Goal: Check status: Check status

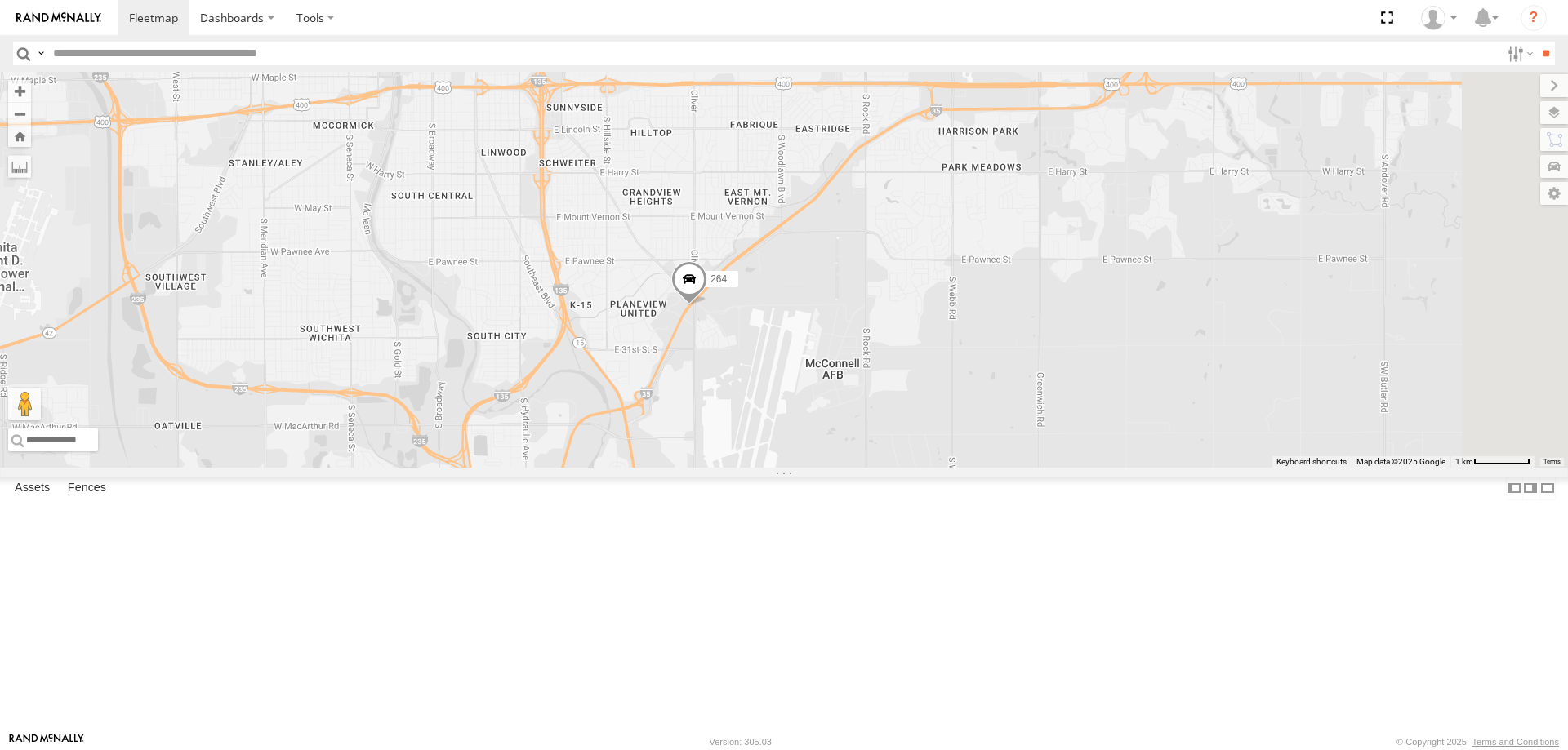
click at [707, 305] on span at bounding box center [689, 283] width 36 height 44
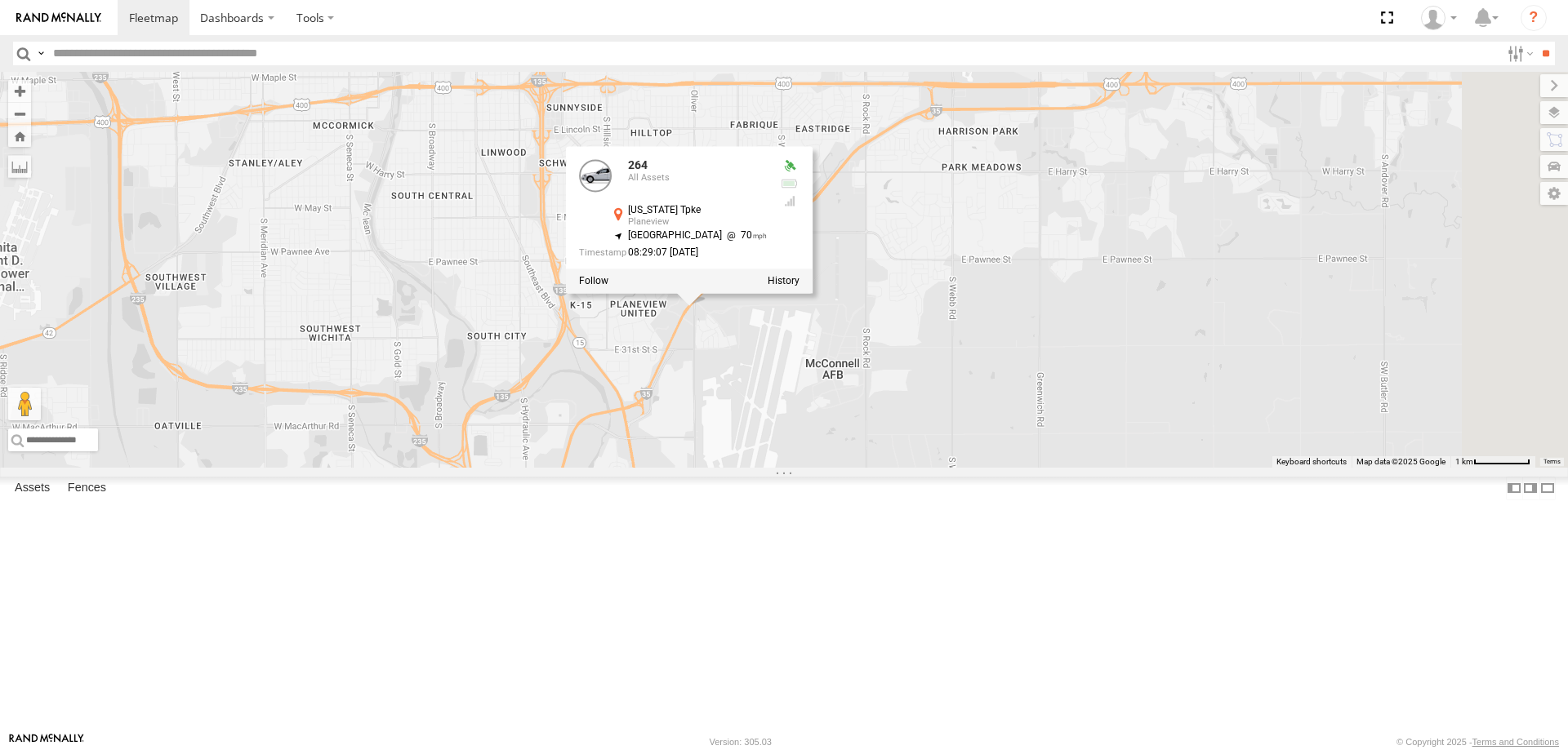
click at [966, 468] on div "246 298 296 268 266 260 264 244 232 264 All Assets [US_STATE] Tpke Planeview 37…" at bounding box center [784, 270] width 1568 height 396
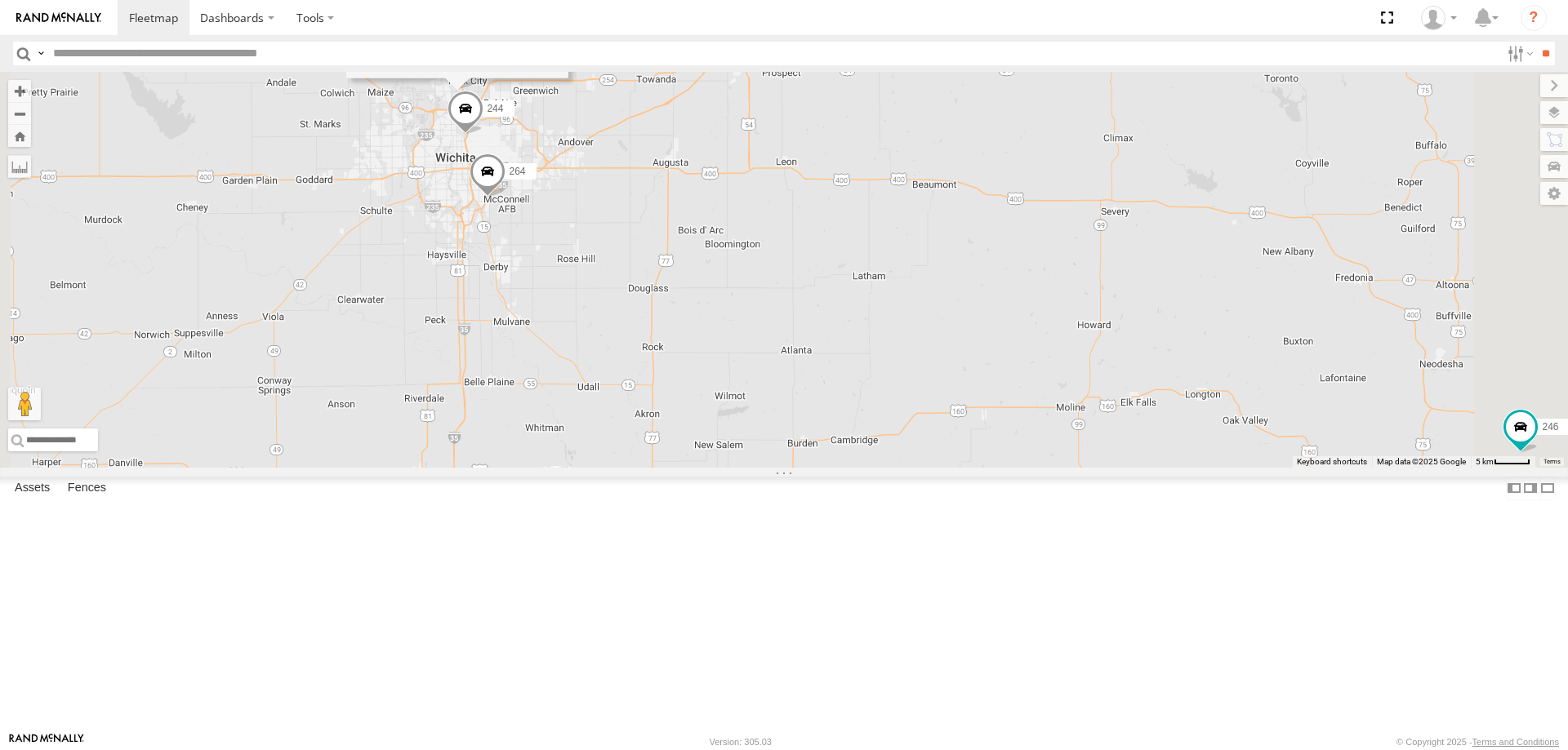
click at [534, 468] on div "246 298 296 268 266 260 264 244 232 232 All Assets [STREET_ADDRESS] 0 08:29:05 …" at bounding box center [784, 270] width 1568 height 396
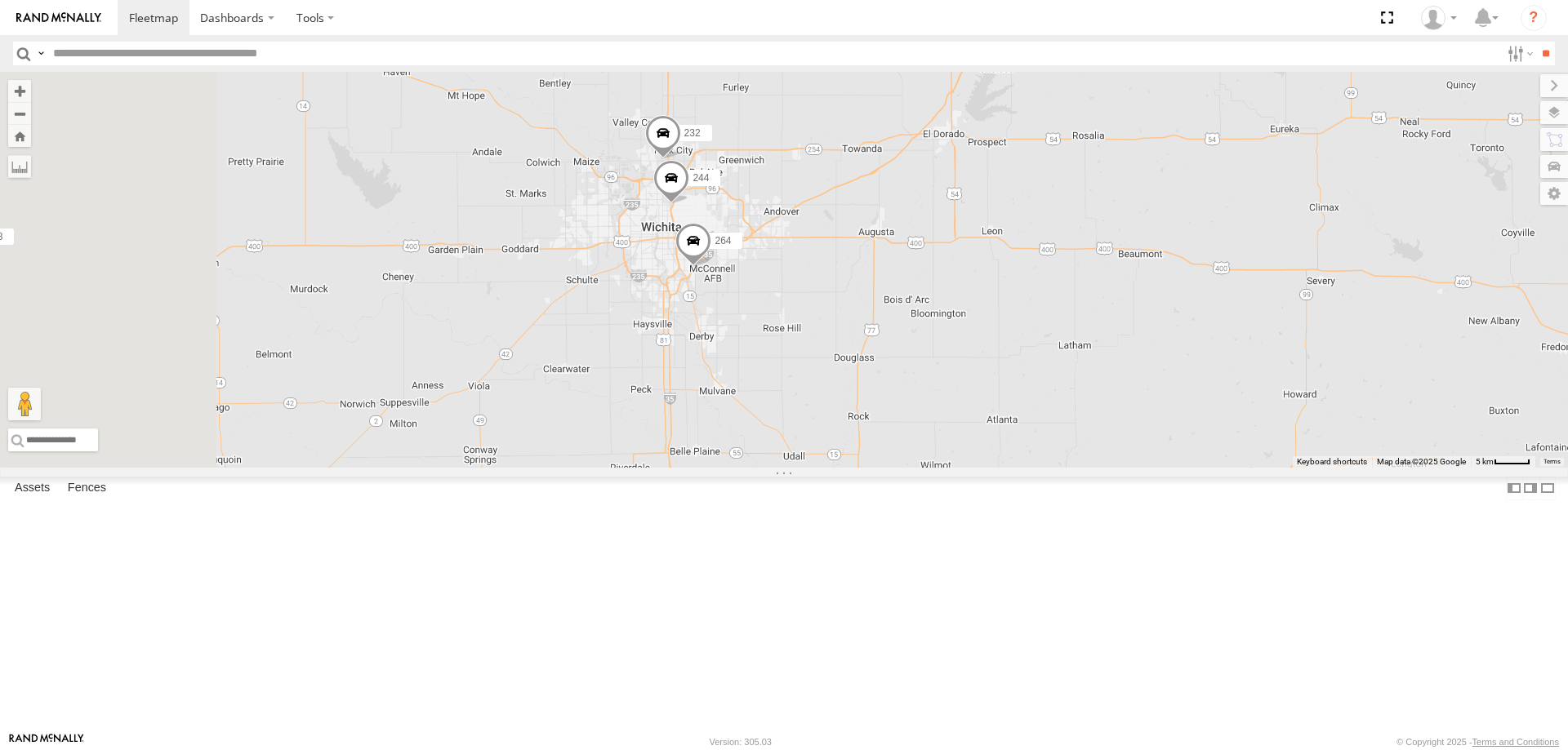
drag, startPoint x: 539, startPoint y: 490, endPoint x: 790, endPoint y: 565, distance: 262.0
click at [784, 468] on div "246 298 296 268 266 260 264 244 232" at bounding box center [784, 270] width 1568 height 396
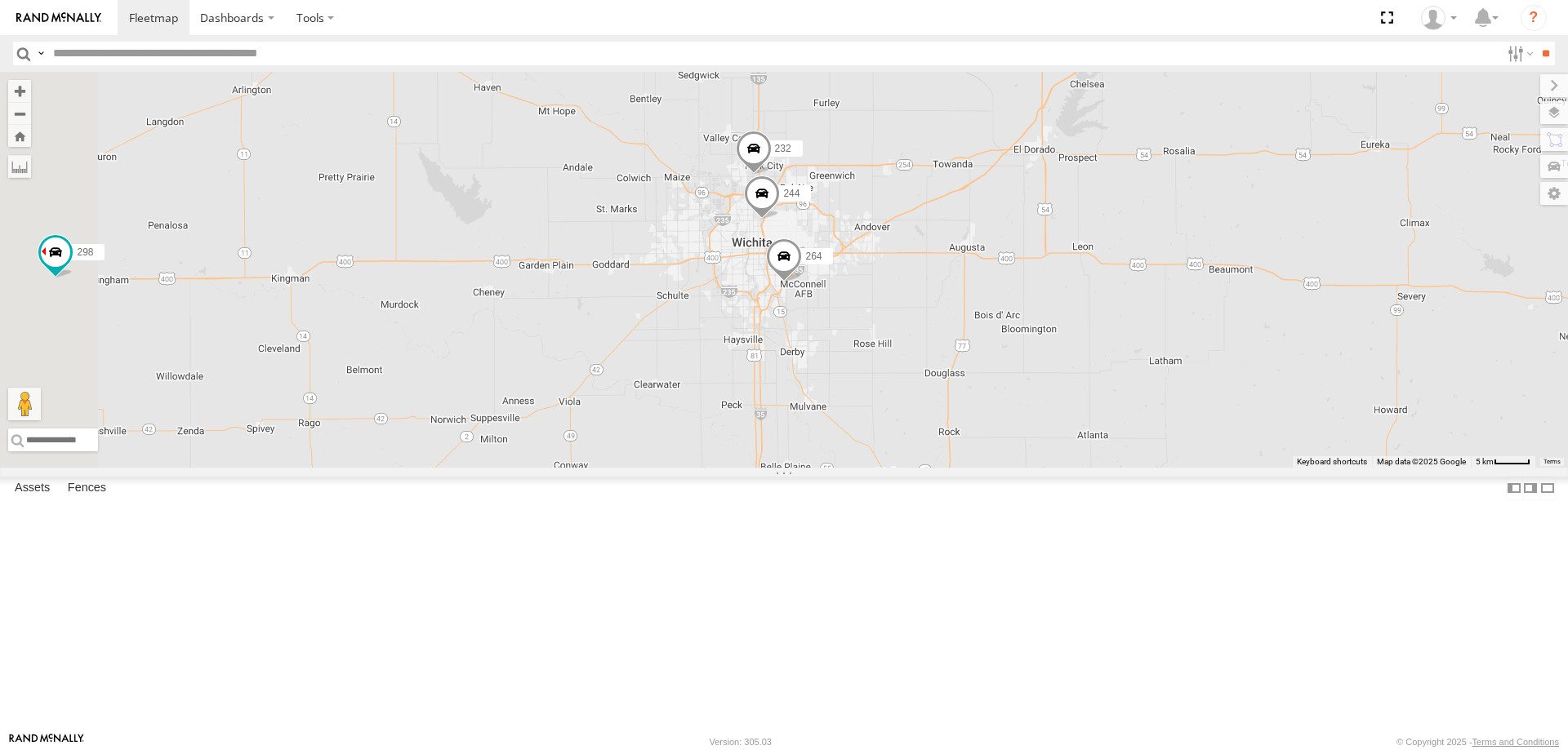
drag, startPoint x: 776, startPoint y: 476, endPoint x: 786, endPoint y: 596, distance: 120.4
click at [786, 468] on div "246 298 296 268 266 260 264 244 232" at bounding box center [784, 270] width 1568 height 396
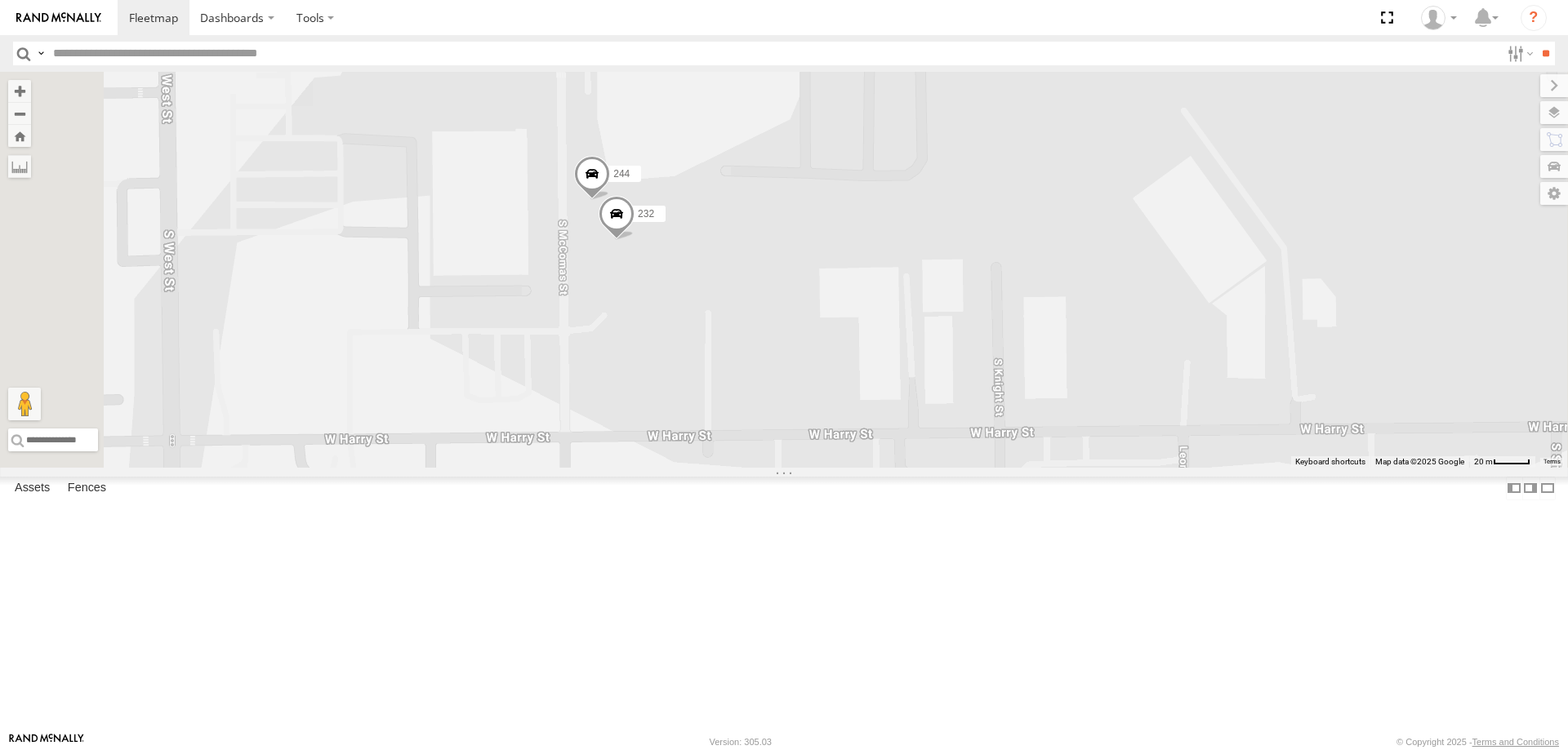
click at [610, 199] on span at bounding box center [592, 177] width 36 height 44
click at [635, 240] on span at bounding box center [617, 218] width 36 height 44
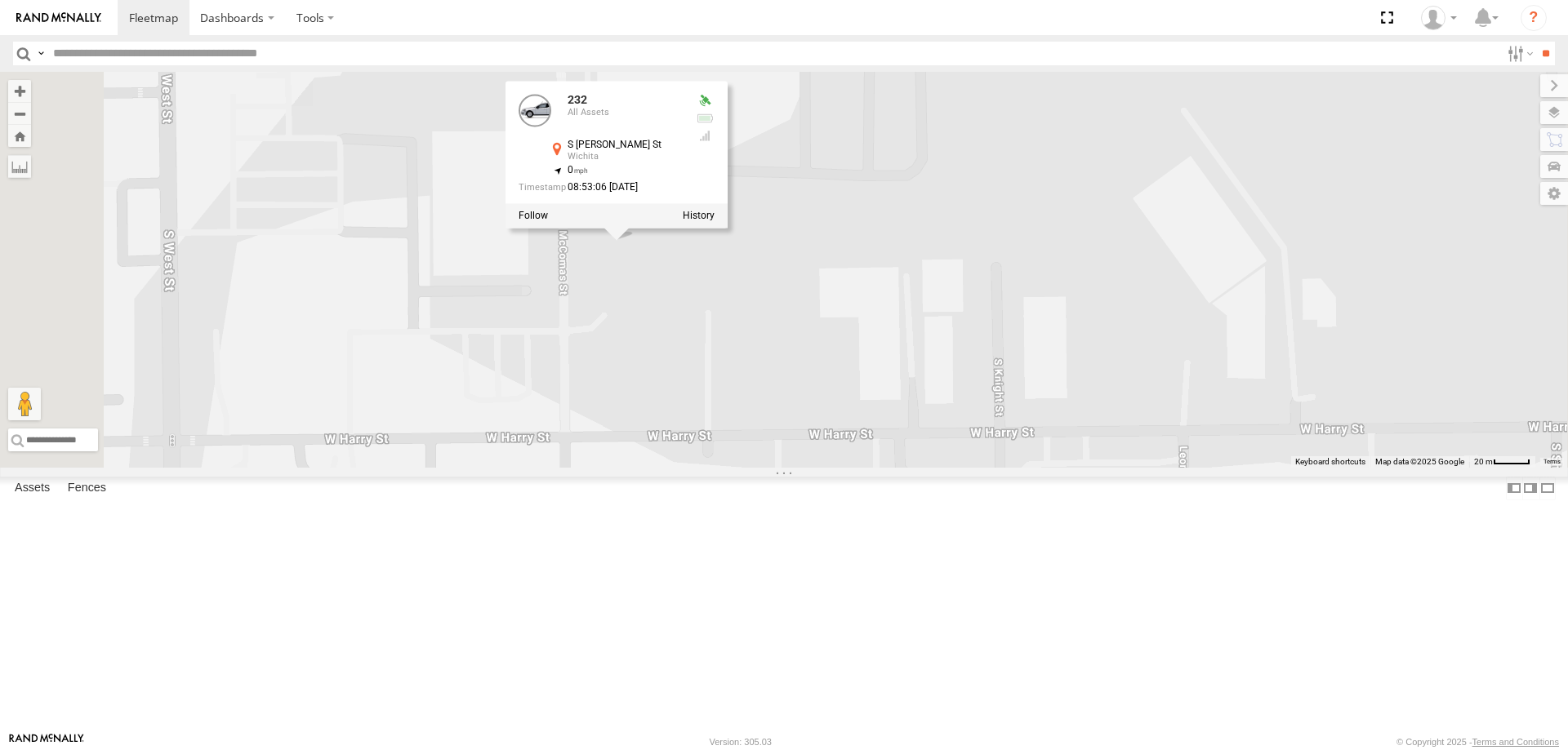
click at [697, 468] on div "246 298 296 268 260 264 244 232 232 All Assets S [PERSON_NAME] [GEOGRAPHIC_DATA…" at bounding box center [784, 270] width 1568 height 396
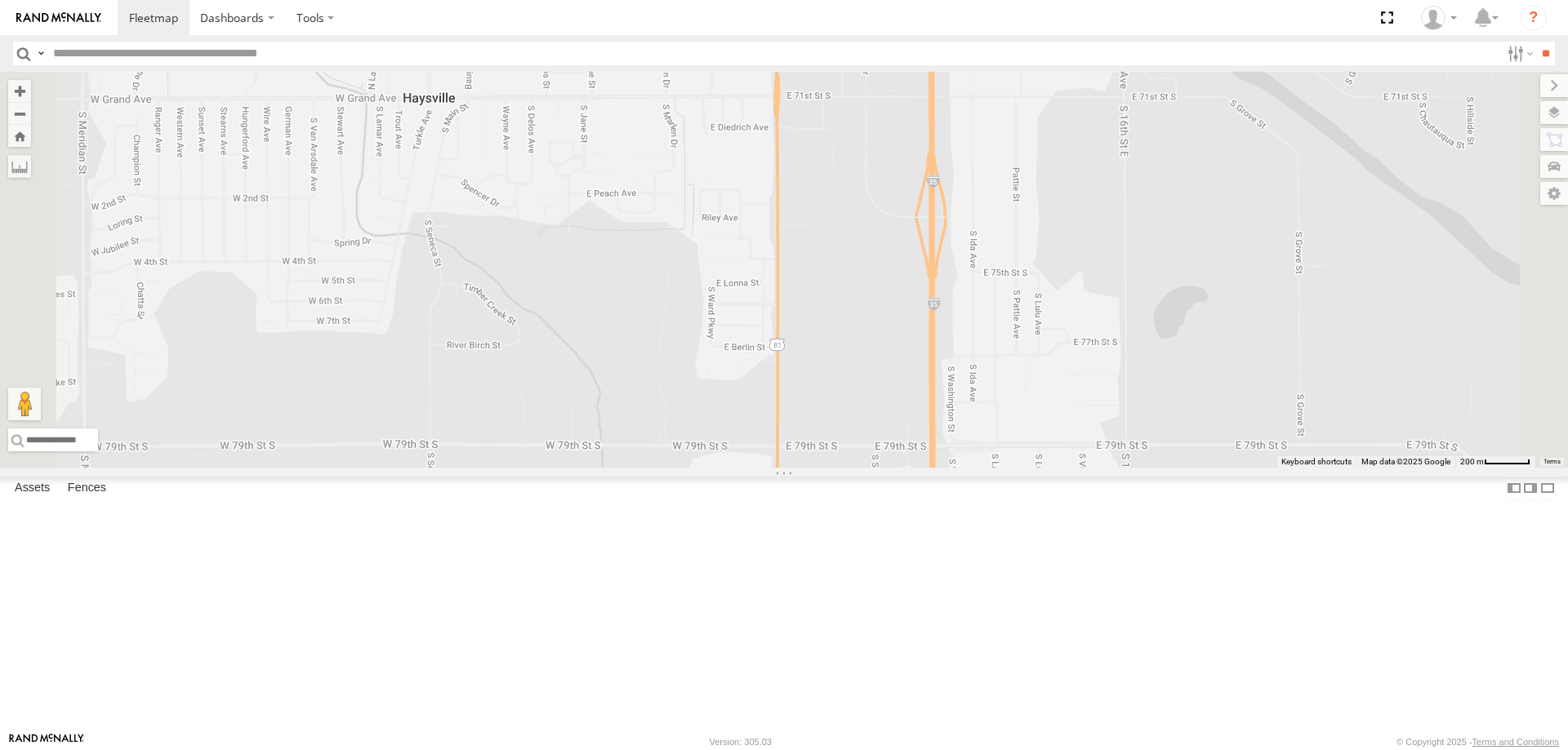
click at [697, 599] on span at bounding box center [678, 577] width 36 height 44
click at [1555, 115] on label at bounding box center [1554, 112] width 28 height 23
click at [0, 0] on label at bounding box center [0, 0] width 0 height 0
click at [0, 0] on span "Satellite + Roadmap" at bounding box center [0, 0] width 0 height 0
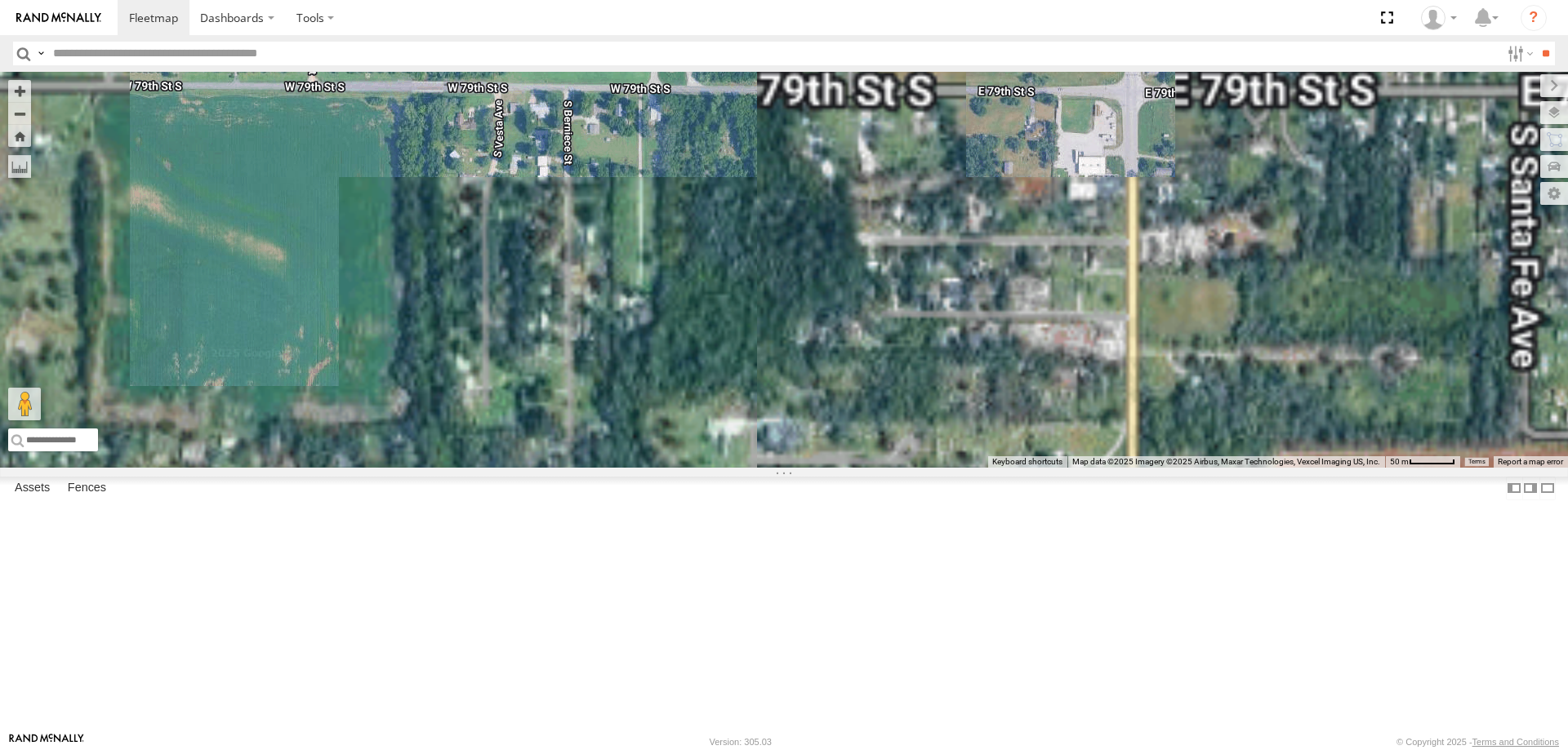
drag, startPoint x: 847, startPoint y: 646, endPoint x: 860, endPoint y: 331, distance: 315.3
click at [861, 340] on div "246 298 296 268 260 264 264 All Assets [STREET_ADDRESS] , -97.33913 0 08:53:30 …" at bounding box center [784, 270] width 1568 height 396
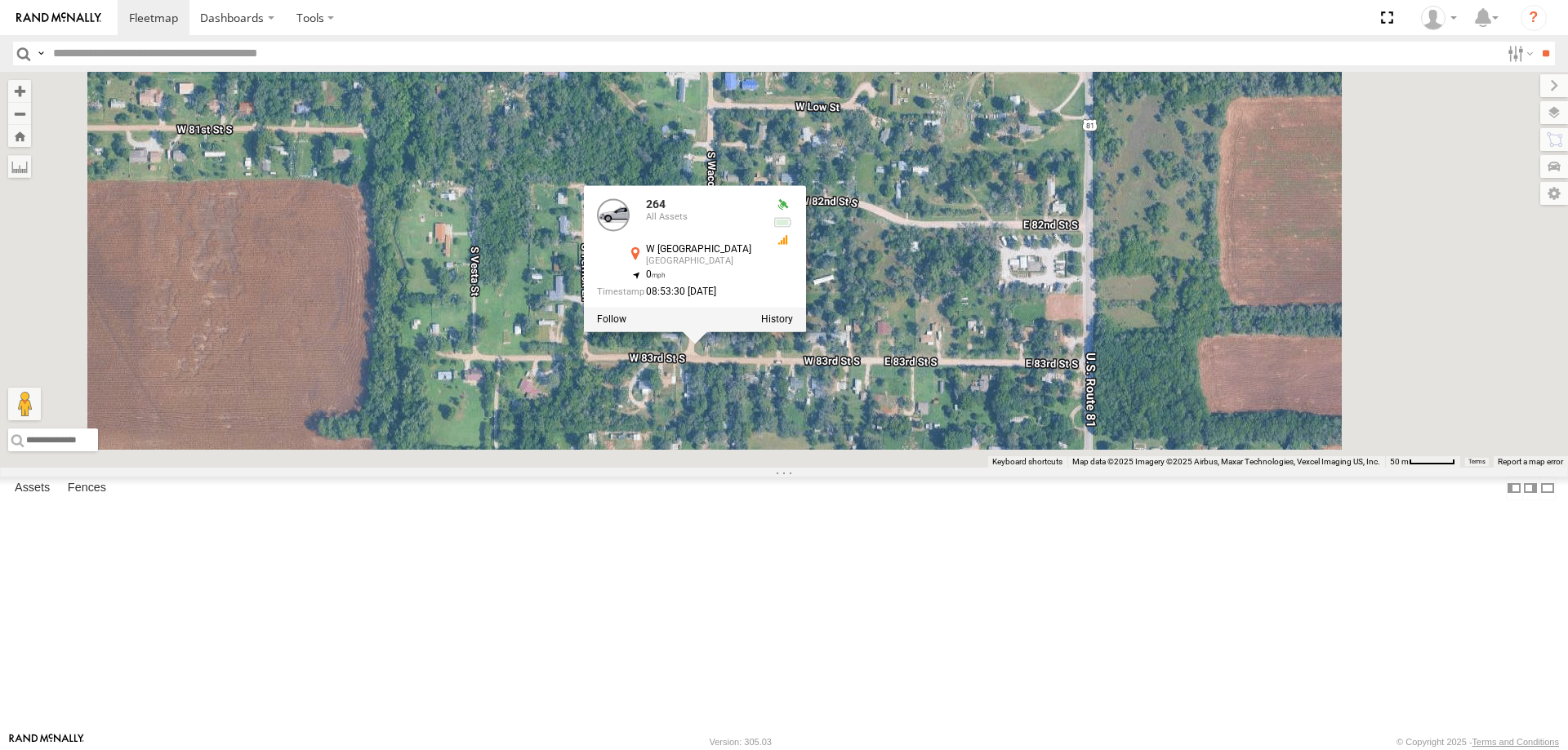
drag, startPoint x: 809, startPoint y: 435, endPoint x: 755, endPoint y: 276, distance: 167.9
click at [755, 277] on div "246 298 296 268 260 264 264 All Assets [STREET_ADDRESS] , -97.33913 0 08:53:30 …" at bounding box center [784, 270] width 1568 height 396
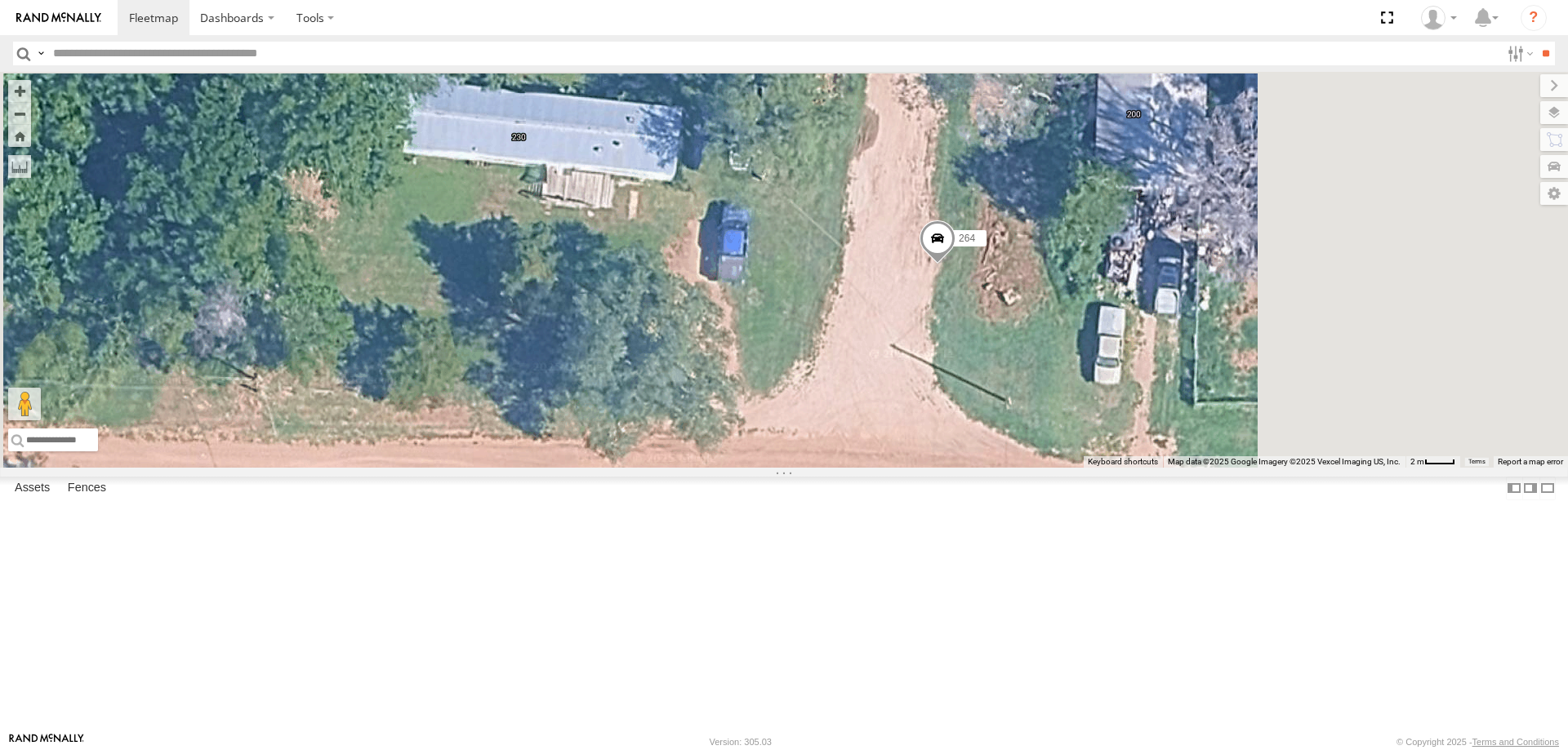
drag, startPoint x: 1002, startPoint y: 259, endPoint x: 794, endPoint y: 520, distance: 333.7
click at [794, 468] on div "264" at bounding box center [784, 270] width 1568 height 396
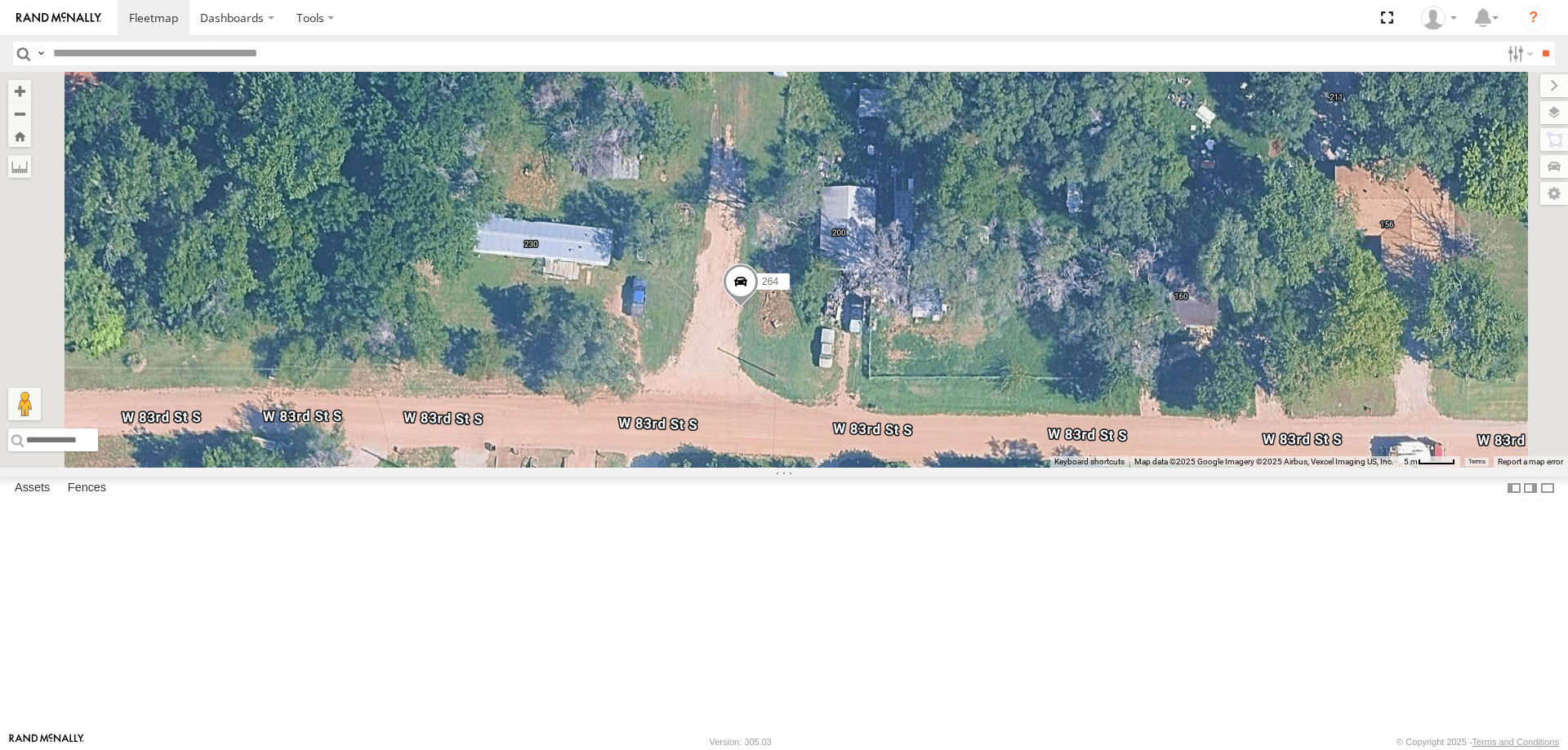
drag, startPoint x: 779, startPoint y: 508, endPoint x: 811, endPoint y: 412, distance: 101.2
click at [810, 419] on div "264" at bounding box center [784, 270] width 1568 height 396
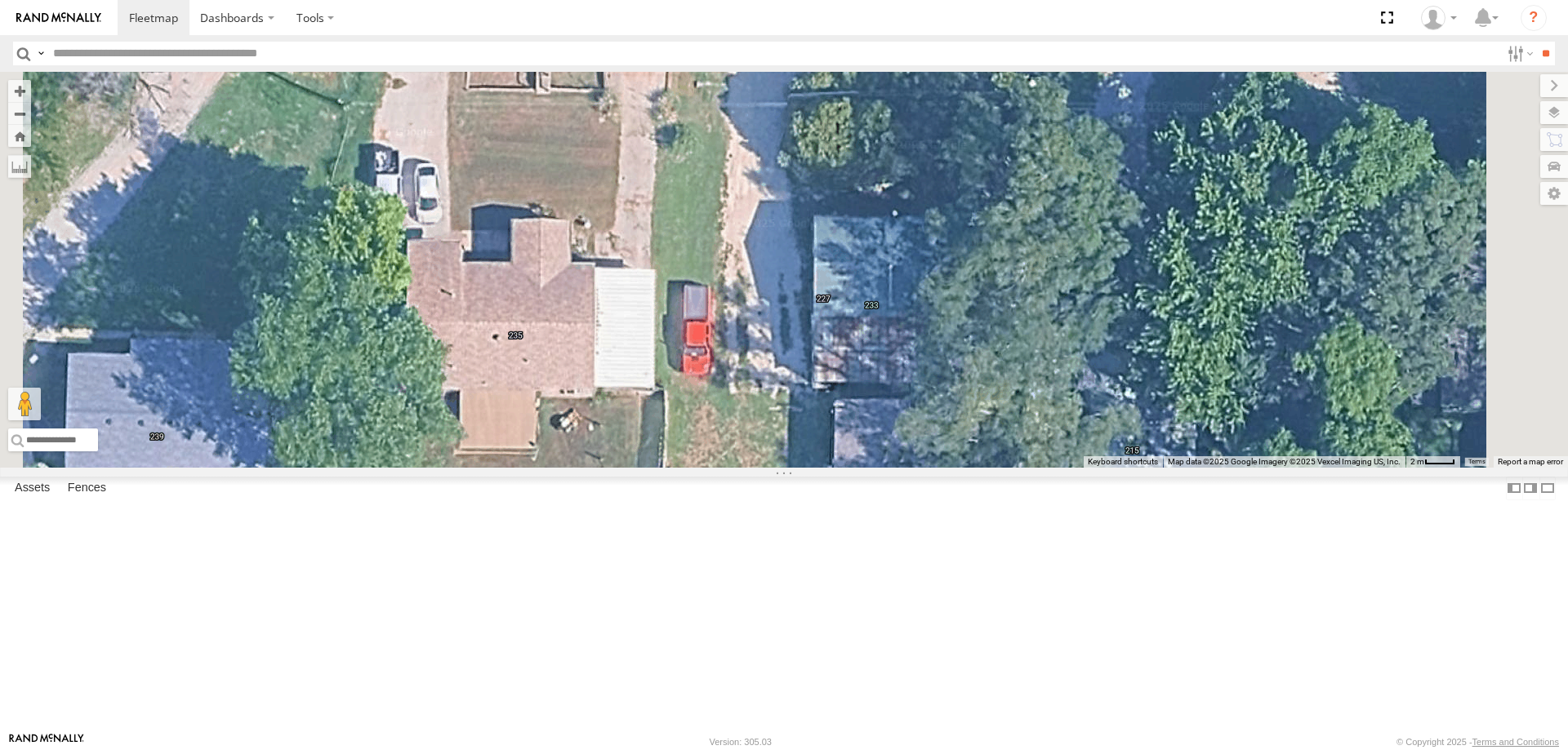
drag, startPoint x: 969, startPoint y: 596, endPoint x: 893, endPoint y: 384, distance: 225.2
click at [894, 384] on div "264" at bounding box center [784, 270] width 1568 height 396
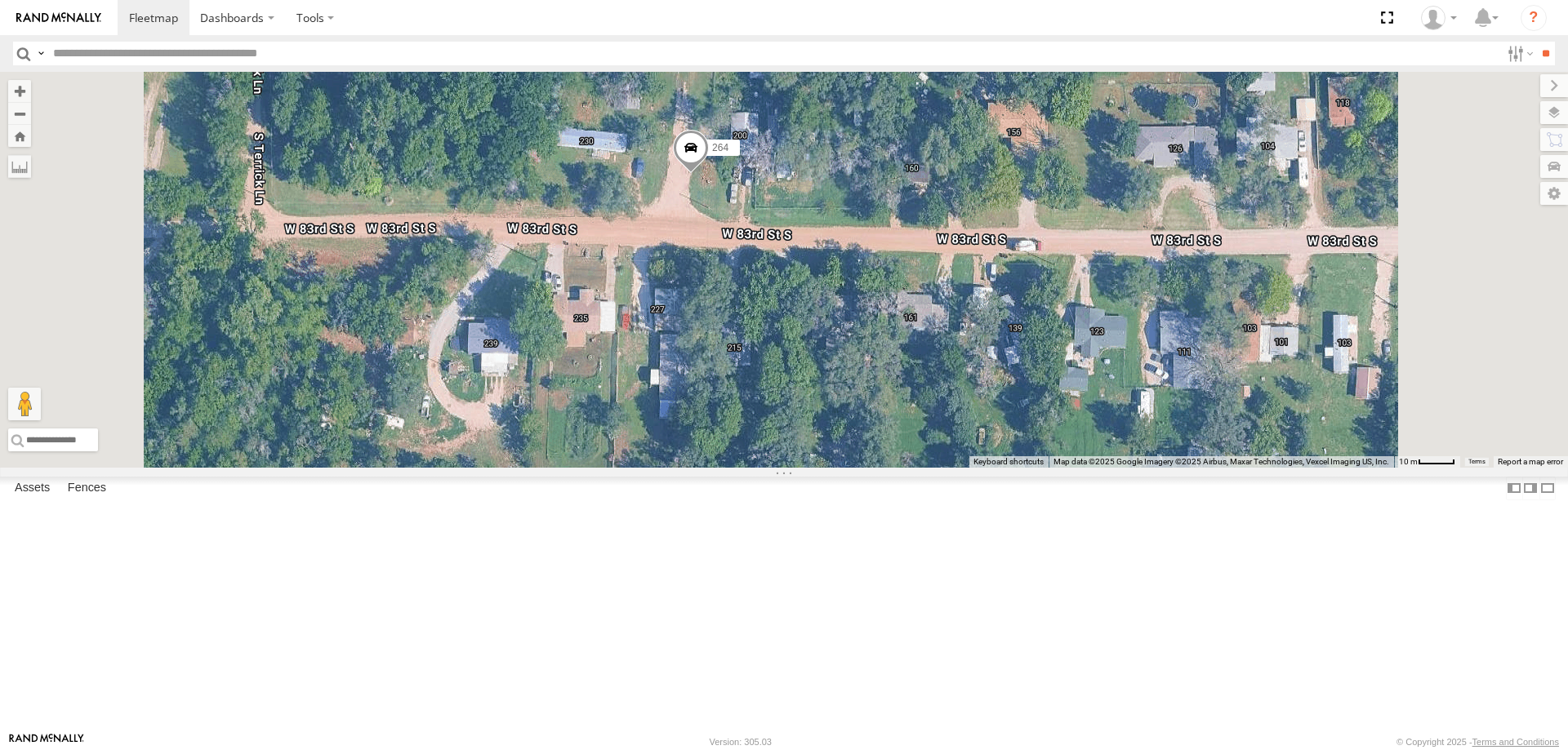
drag, startPoint x: 877, startPoint y: 291, endPoint x: 840, endPoint y: 454, distance: 167.1
click at [838, 452] on div "264" at bounding box center [784, 270] width 1568 height 396
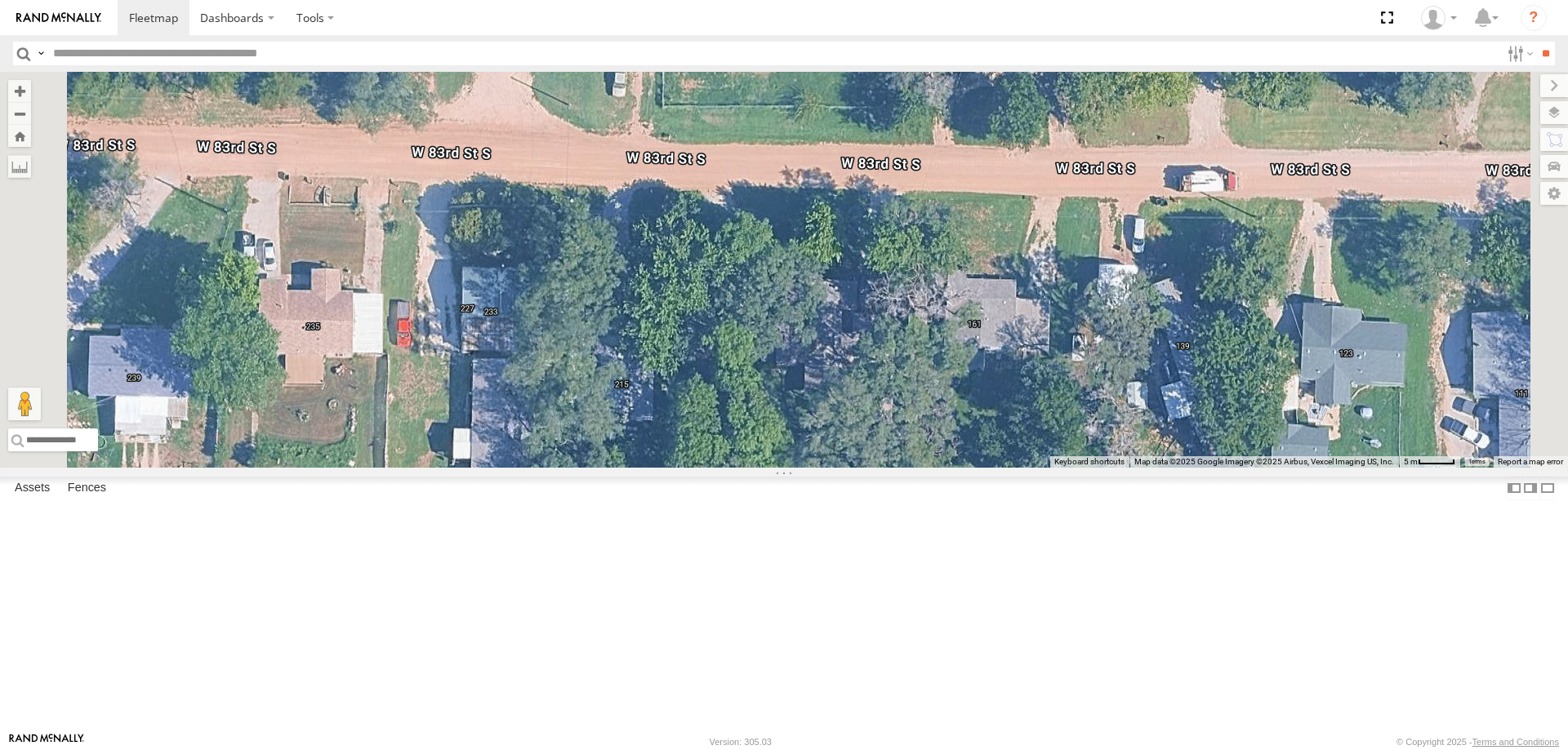
drag, startPoint x: 731, startPoint y: 292, endPoint x: 783, endPoint y: 444, distance: 160.6
click at [783, 444] on div "264" at bounding box center [784, 270] width 1568 height 396
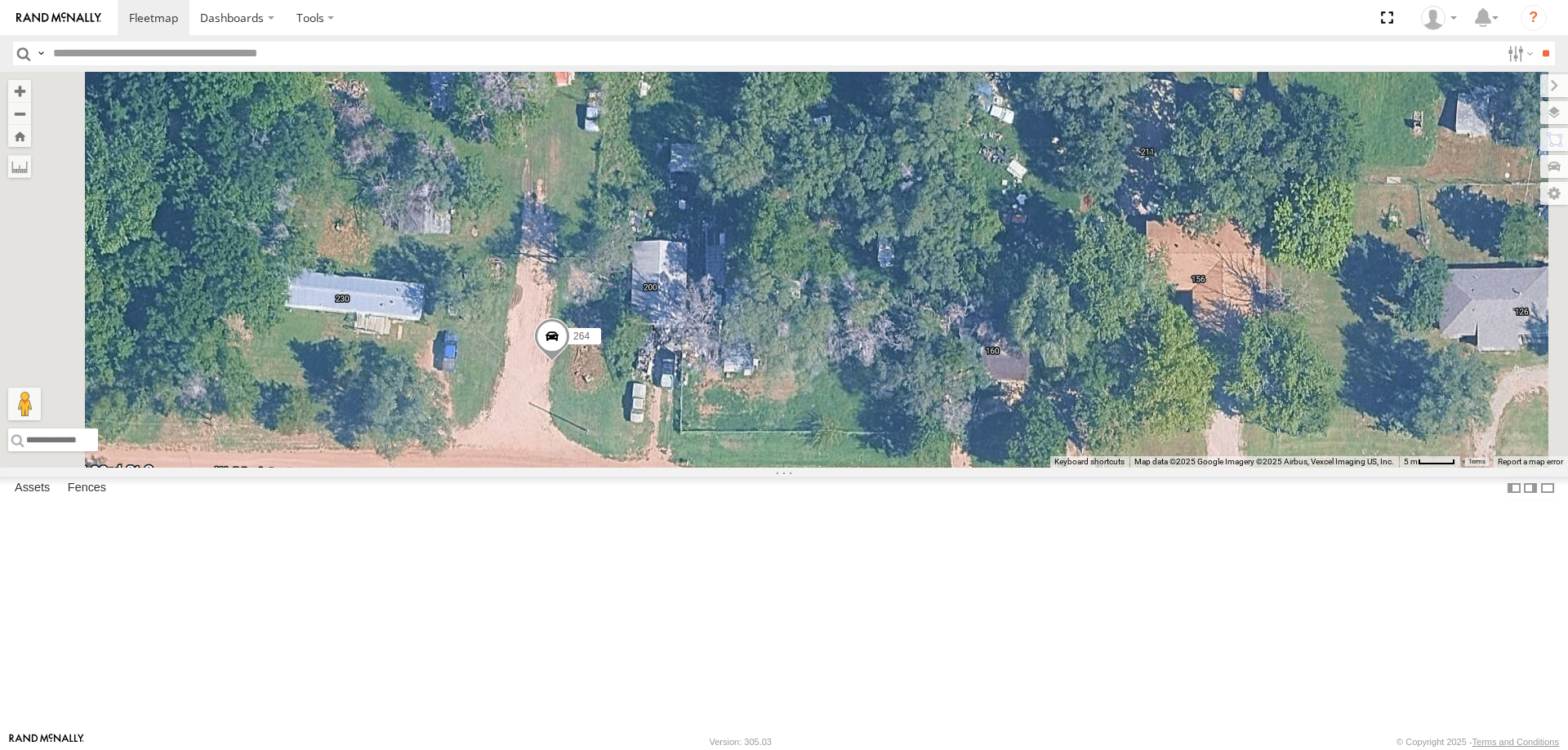
drag, startPoint x: 659, startPoint y: 365, endPoint x: 701, endPoint y: 457, distance: 101.1
click at [699, 455] on div "264" at bounding box center [784, 270] width 1568 height 396
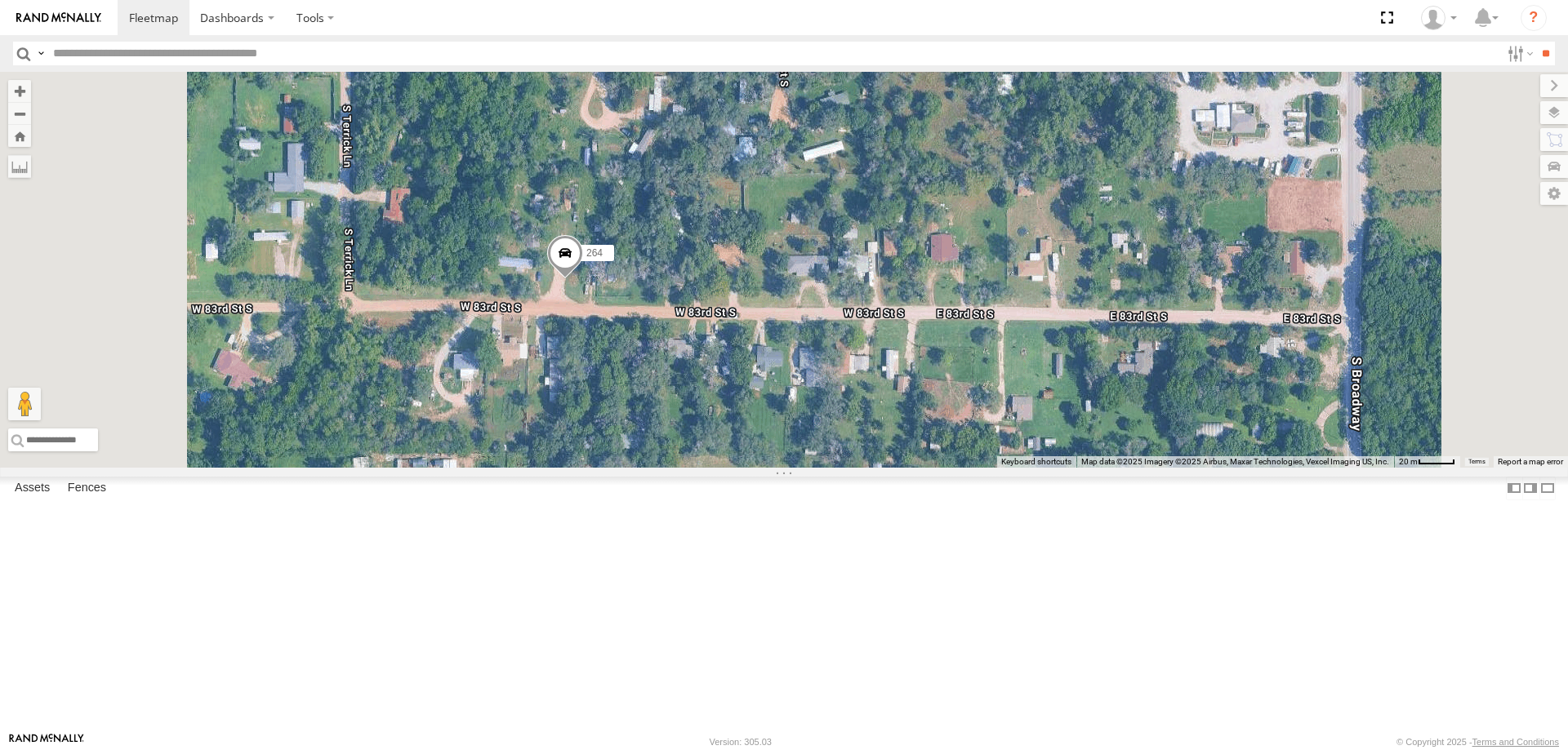
drag, startPoint x: 758, startPoint y: 374, endPoint x: 755, endPoint y: 405, distance: 31.1
click at [755, 405] on div "264" at bounding box center [784, 270] width 1568 height 396
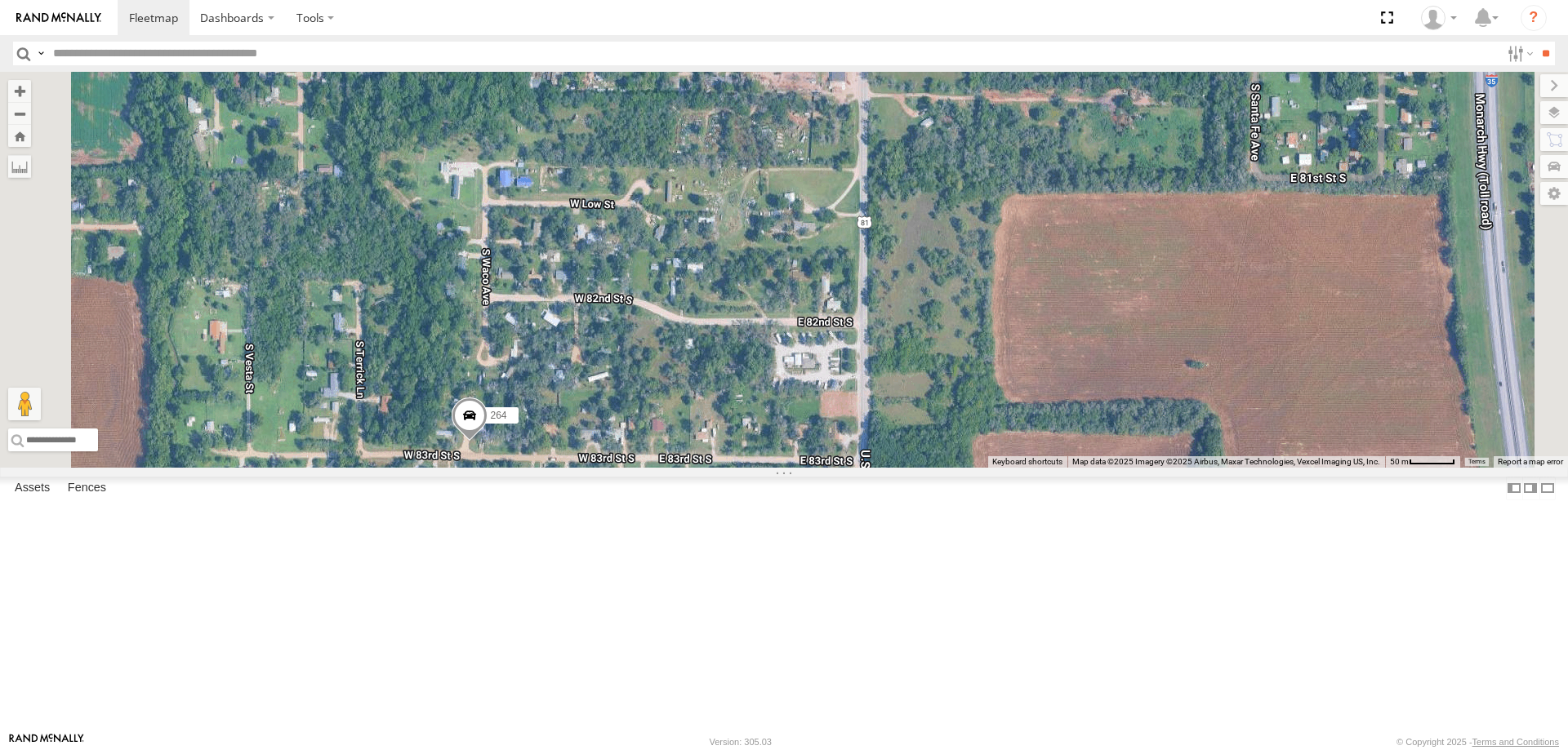
drag, startPoint x: 467, startPoint y: 618, endPoint x: 741, endPoint y: 539, distance: 285.2
click at [741, 468] on div "264" at bounding box center [784, 270] width 1568 height 396
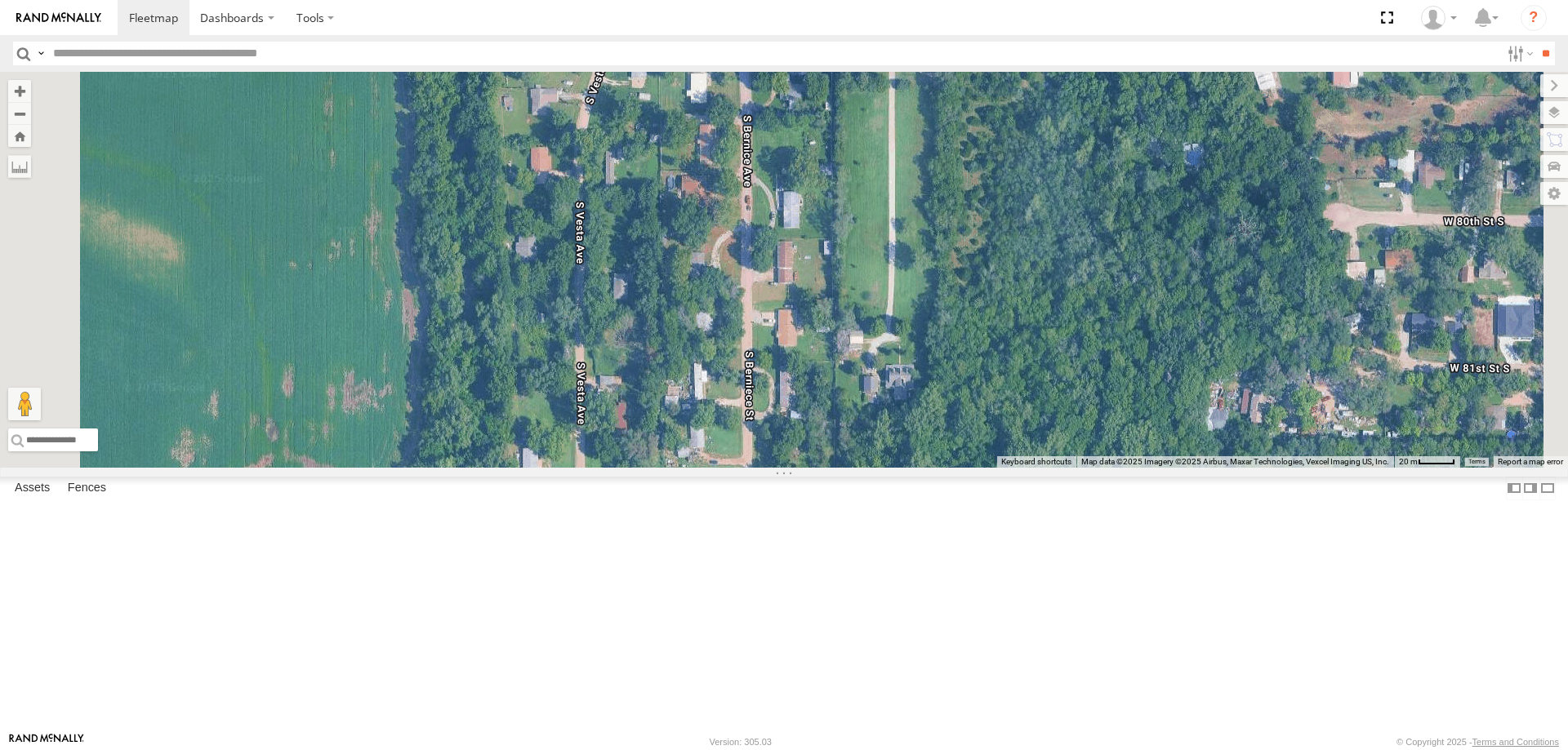
drag, startPoint x: 917, startPoint y: 556, endPoint x: 887, endPoint y: 315, distance: 242.9
click at [894, 366] on div "264" at bounding box center [784, 270] width 1568 height 396
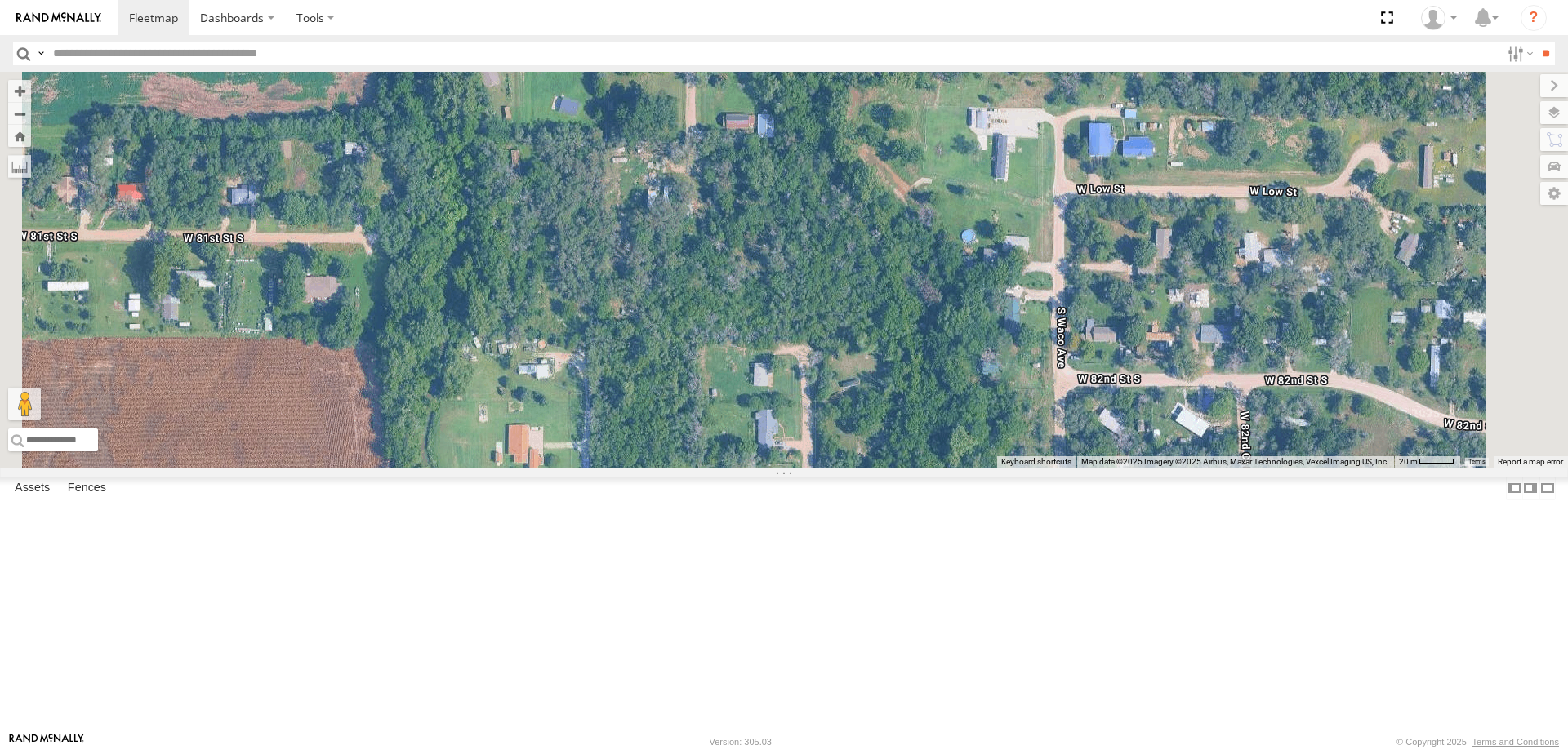
drag, startPoint x: 885, startPoint y: 430, endPoint x: 866, endPoint y: 336, distance: 95.9
click at [866, 336] on div "264" at bounding box center [784, 270] width 1568 height 396
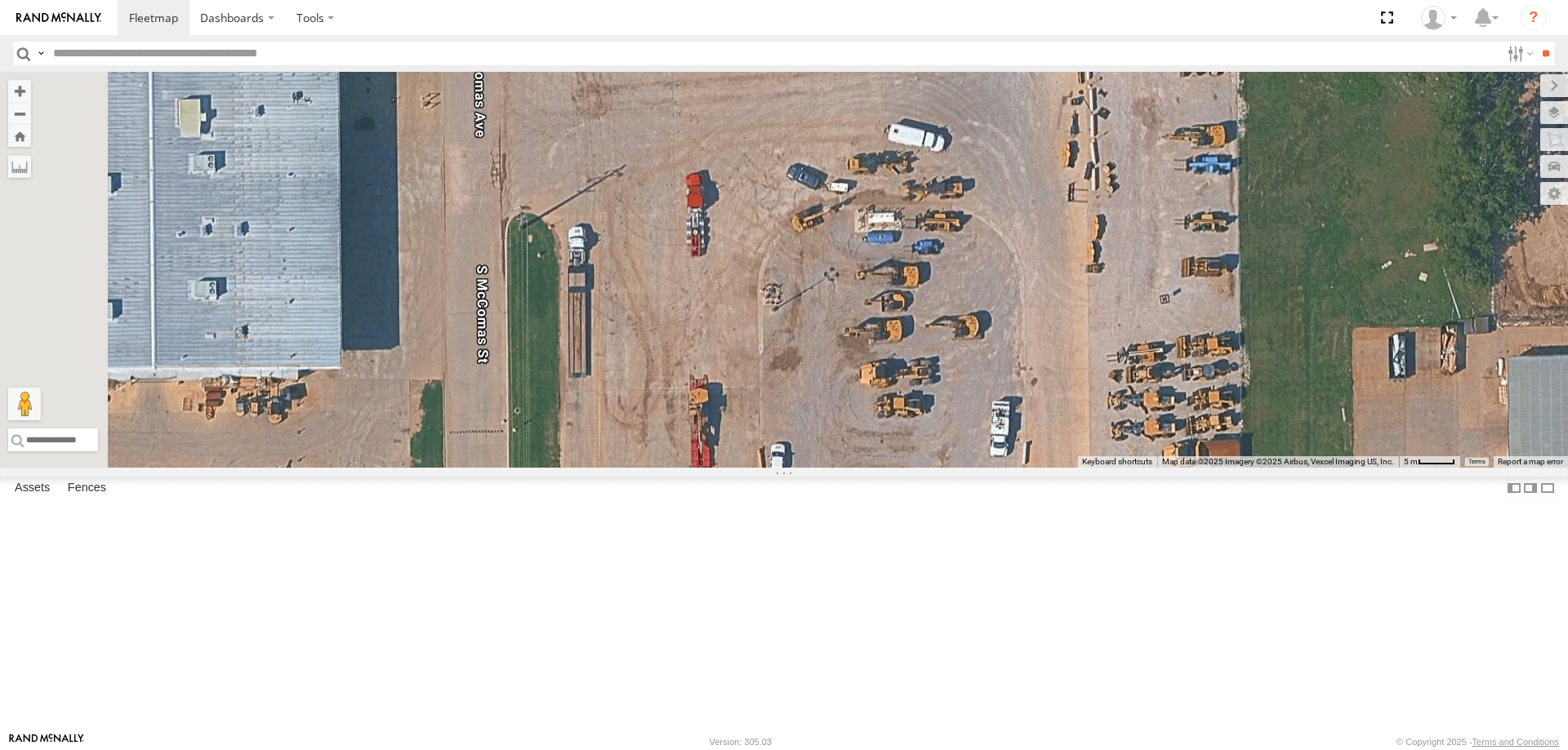
drag, startPoint x: 858, startPoint y: 316, endPoint x: 885, endPoint y: 423, distance: 110.4
click at [885, 423] on div "264 244 232" at bounding box center [784, 270] width 1568 height 396
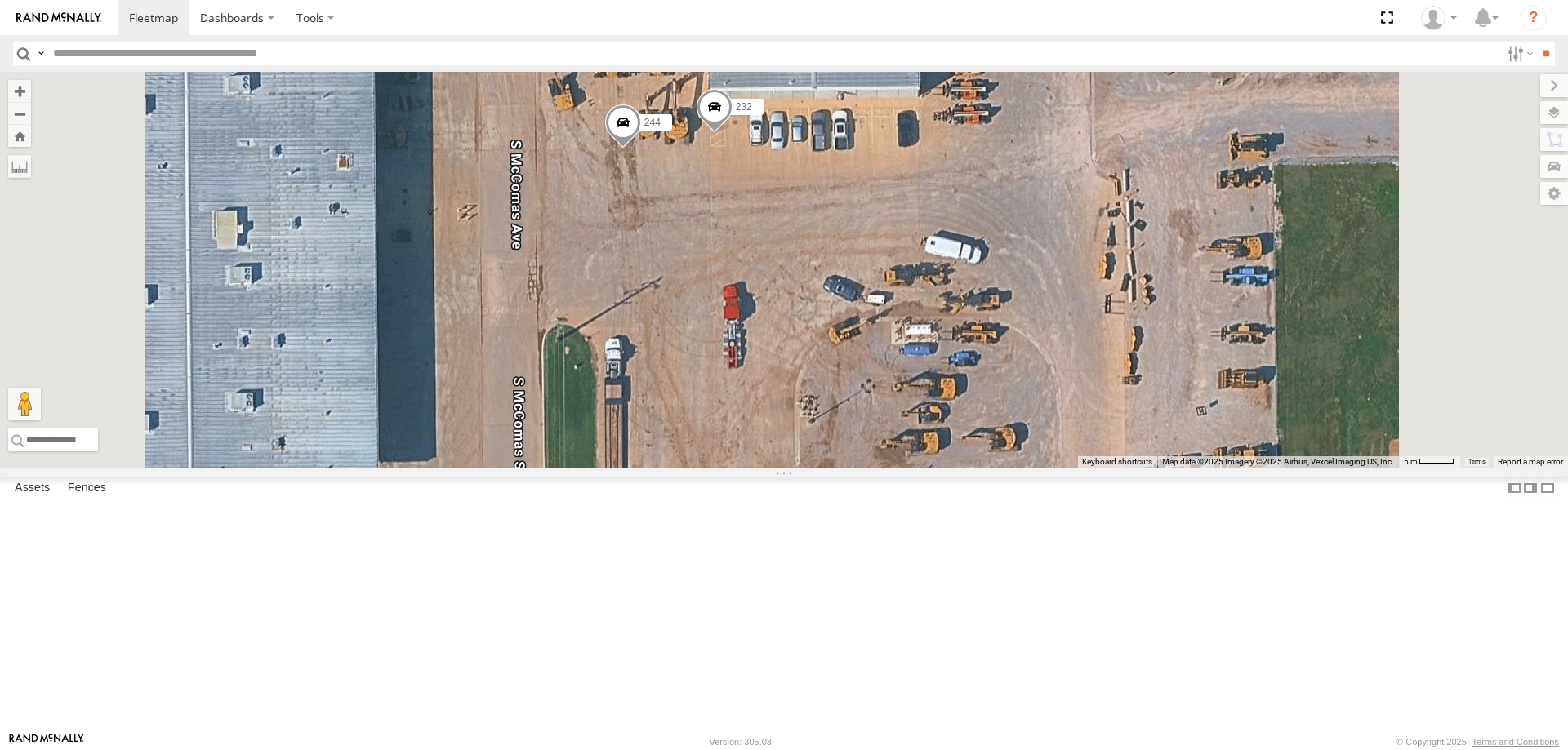
drag, startPoint x: 916, startPoint y: 609, endPoint x: 941, endPoint y: 455, distance: 156.0
click at [942, 457] on div "264 244 232" at bounding box center [784, 270] width 1568 height 396
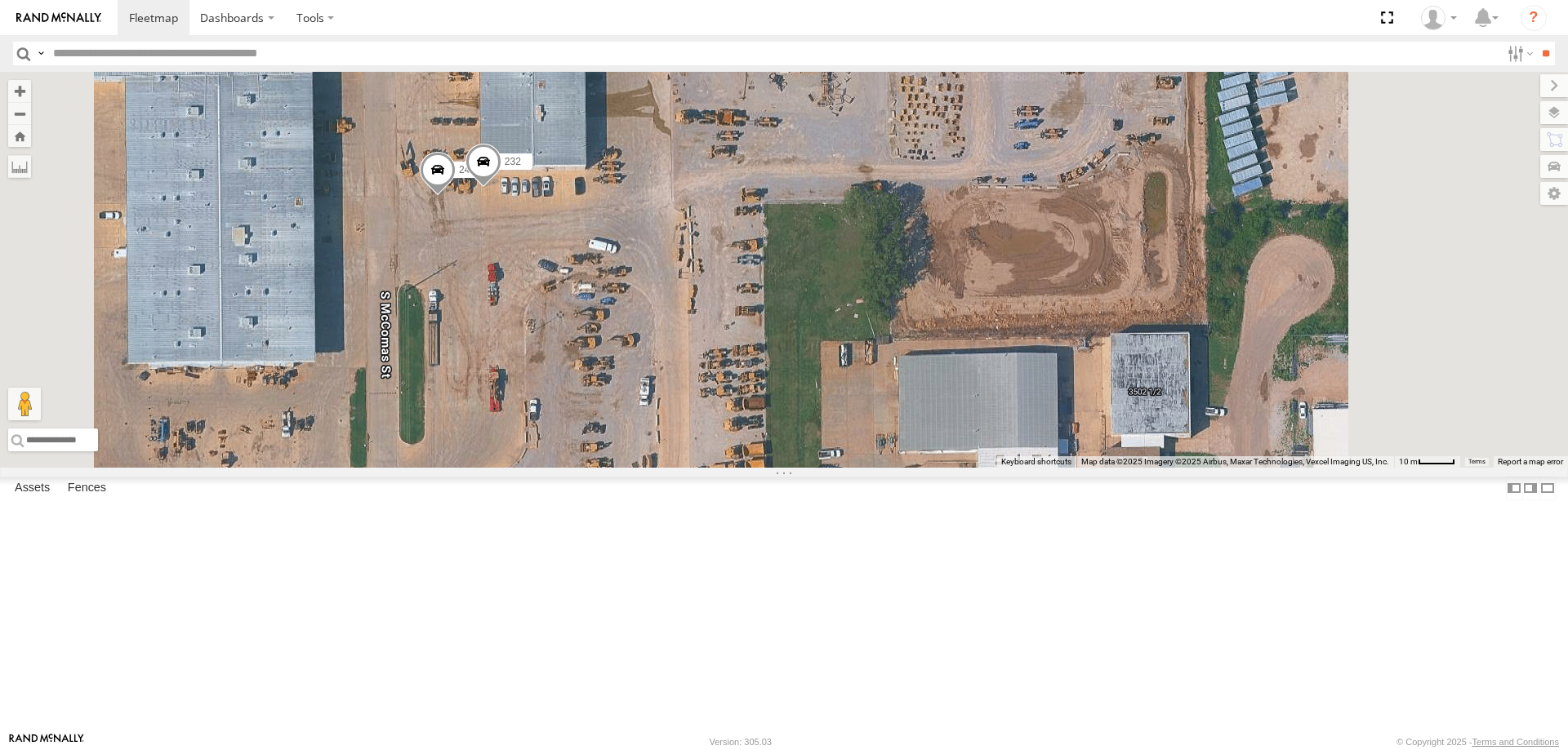
drag, startPoint x: 821, startPoint y: 328, endPoint x: 718, endPoint y: 435, distance: 148.5
click at [721, 434] on div "244 232" at bounding box center [784, 270] width 1568 height 396
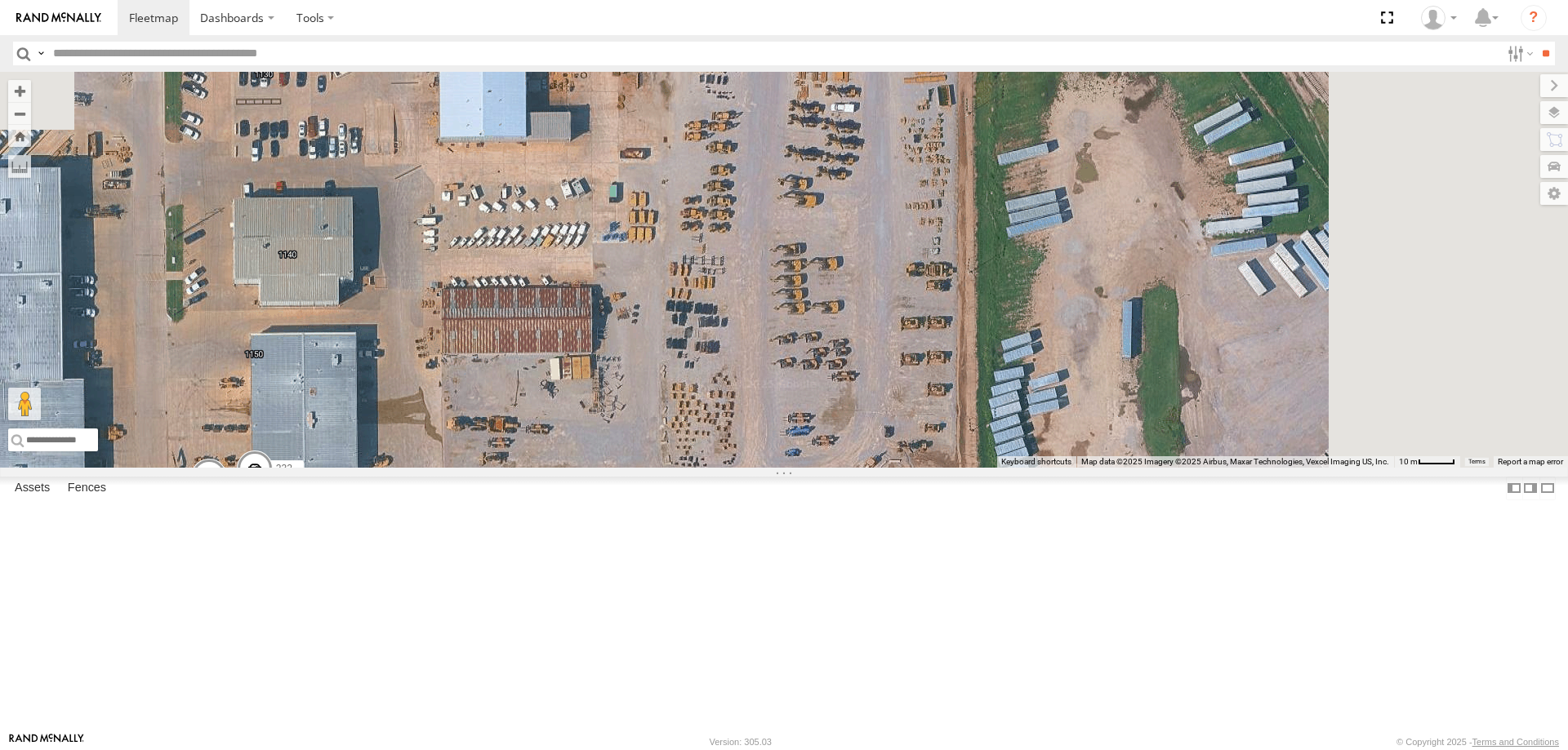
drag, startPoint x: 847, startPoint y: 336, endPoint x: 773, endPoint y: 502, distance: 181.7
click at [773, 468] on div "244 232" at bounding box center [784, 270] width 1568 height 396
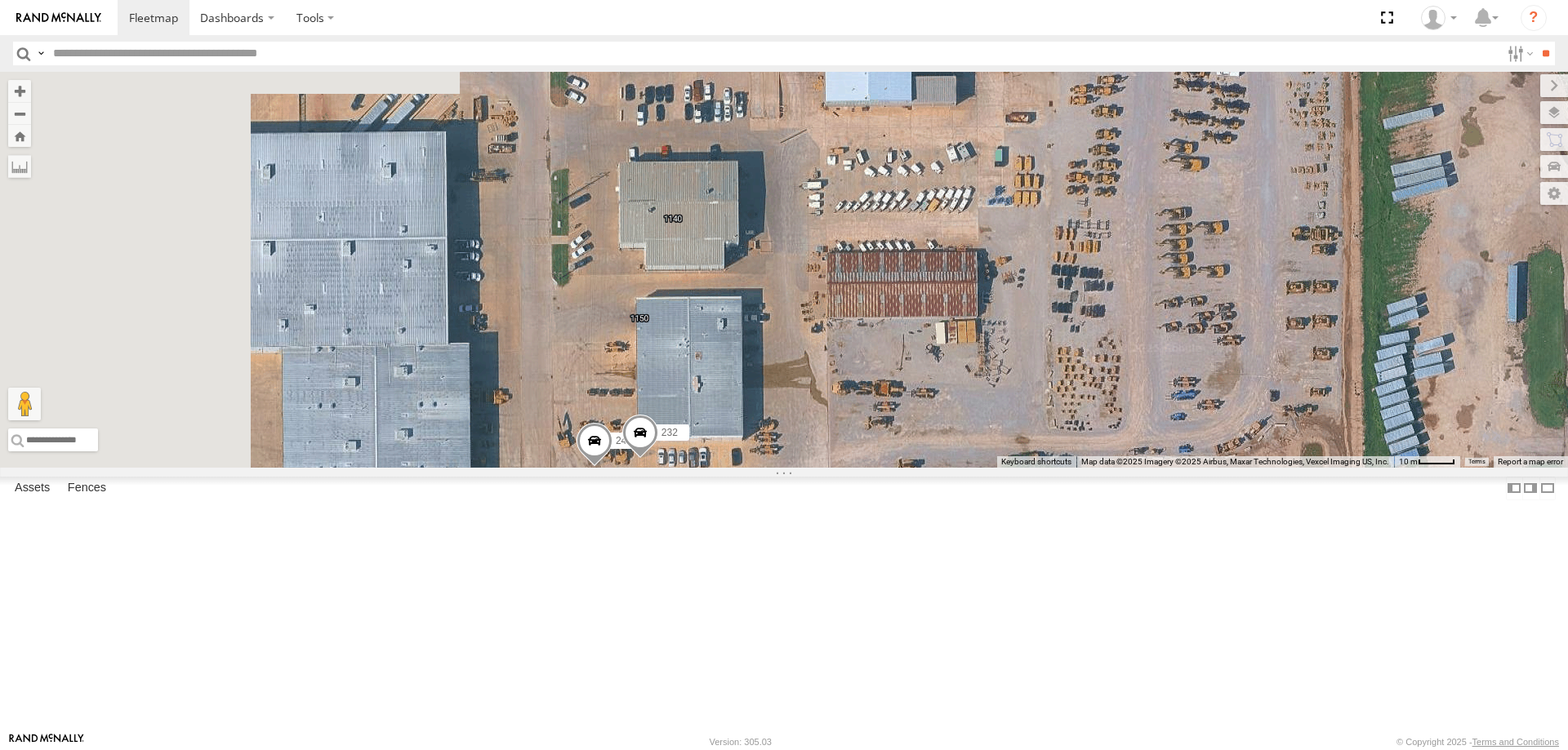
drag, startPoint x: 610, startPoint y: 503, endPoint x: 1026, endPoint y: 355, distance: 441.5
click at [1026, 355] on div "244 232" at bounding box center [784, 270] width 1568 height 396
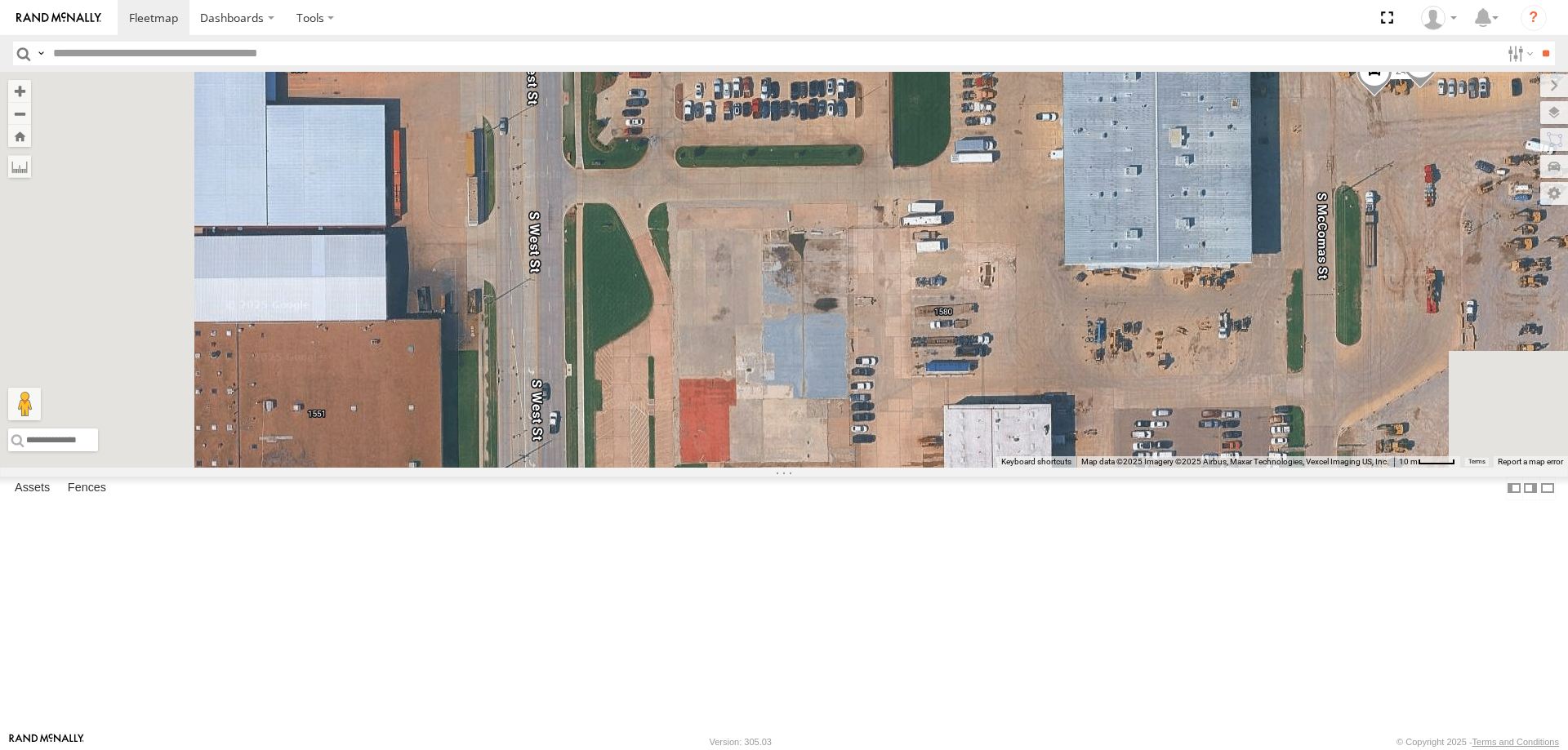
drag, startPoint x: 918, startPoint y: 332, endPoint x: 921, endPoint y: 547, distance: 215.0
click at [921, 468] on div "244 232" at bounding box center [784, 270] width 1568 height 396
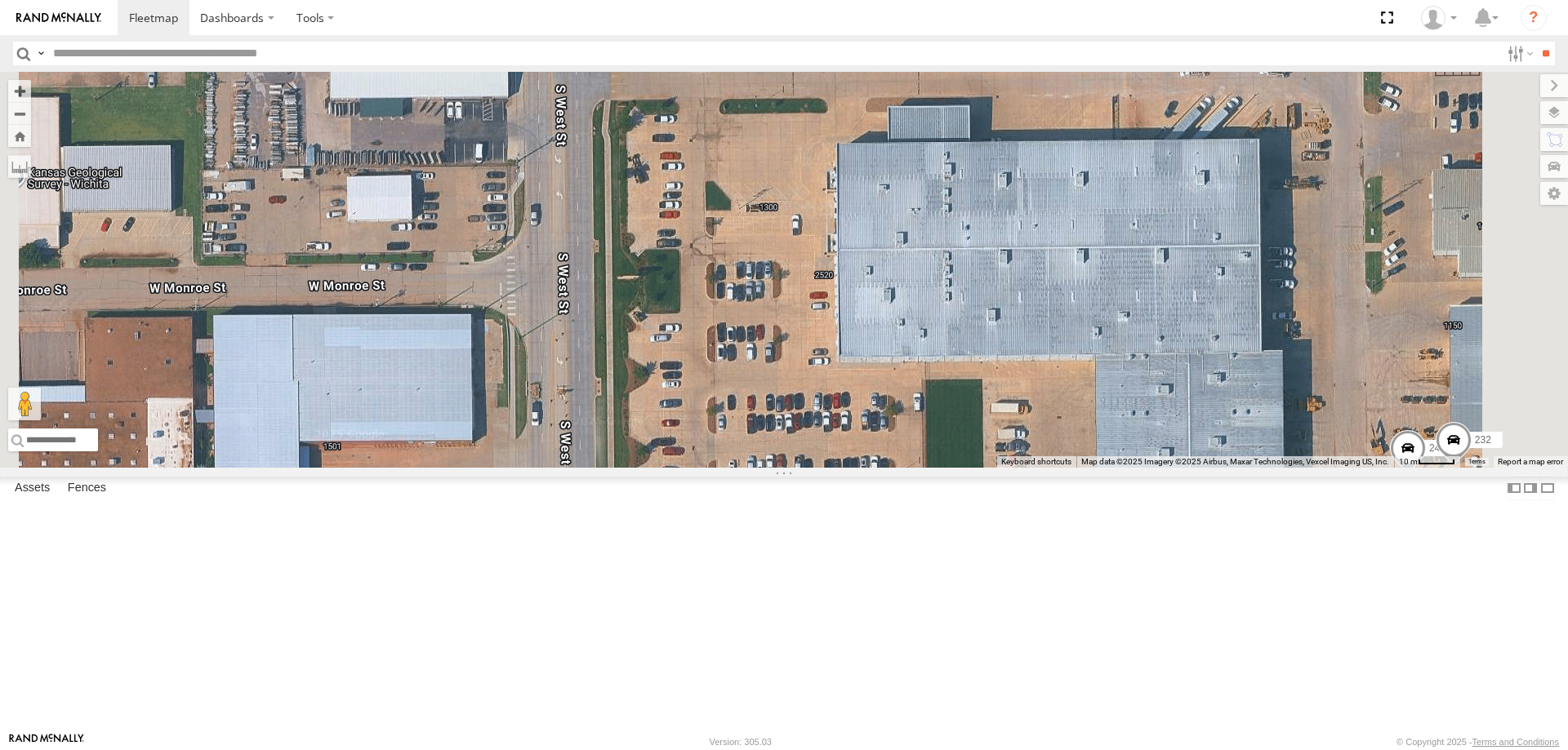
drag, startPoint x: 1081, startPoint y: 578, endPoint x: 857, endPoint y: 507, distance: 235.0
click at [861, 468] on div "244 232" at bounding box center [784, 270] width 1568 height 396
